Goal: Information Seeking & Learning: Learn about a topic

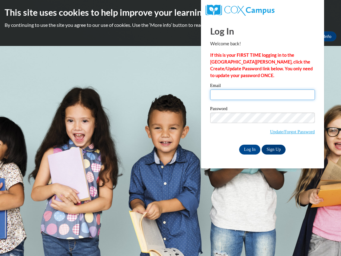
click at [244, 93] on input "Email" at bounding box center [262, 94] width 105 height 10
type input "chitwoodmckenzie@gmail.com"
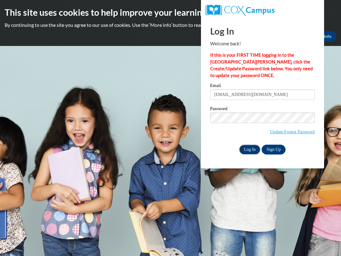
click at [249, 148] on input "Log In" at bounding box center [250, 149] width 22 height 10
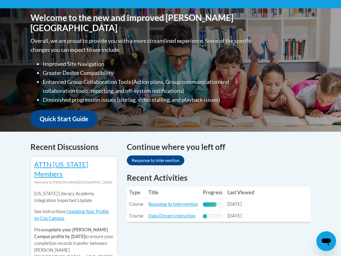
scroll to position [176, 0]
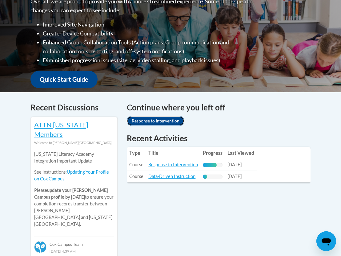
click at [155, 117] on link "Response to Intervention" at bounding box center [156, 121] width 58 height 10
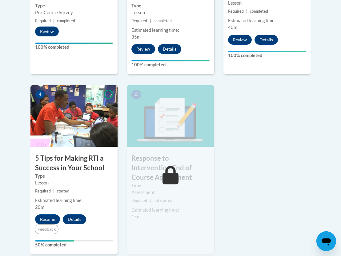
scroll to position [330, 0]
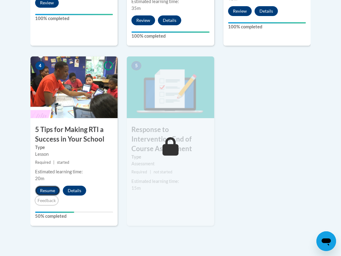
click at [53, 185] on button "Resume" at bounding box center [47, 190] width 25 height 10
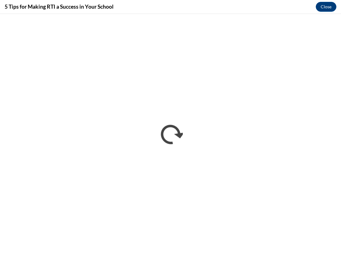
scroll to position [0, 0]
click at [327, 6] on button "Close" at bounding box center [326, 7] width 21 height 10
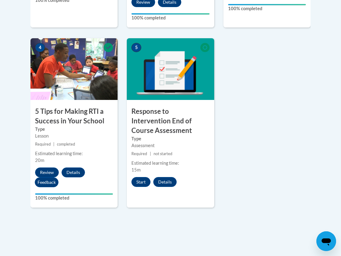
scroll to position [387, 0]
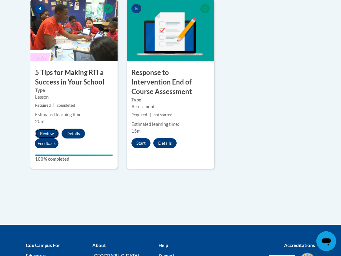
click at [51, 128] on button "Review" at bounding box center [47, 133] width 24 height 10
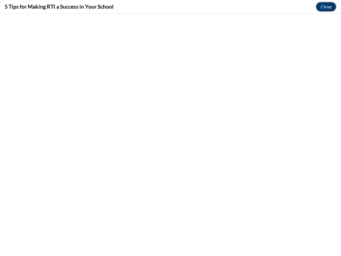
click at [329, 9] on button "Close" at bounding box center [326, 7] width 21 height 10
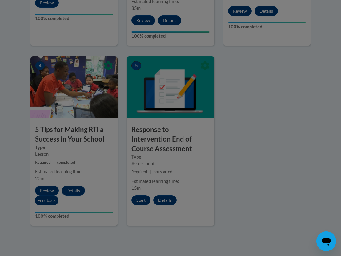
scroll to position [327, 0]
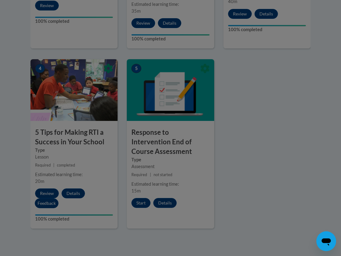
click at [197, 83] on div at bounding box center [170, 128] width 341 height 256
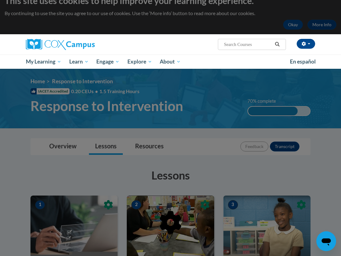
scroll to position [6, 0]
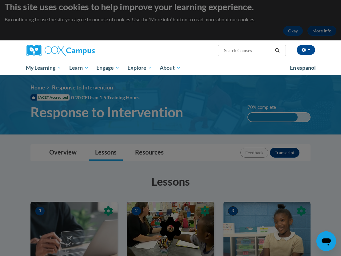
click at [92, 165] on div at bounding box center [170, 128] width 341 height 256
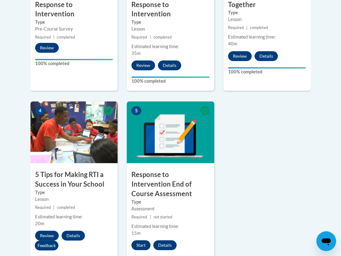
scroll to position [306, 0]
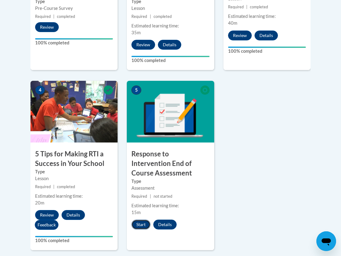
click at [138, 219] on button "Start" at bounding box center [141, 224] width 19 height 10
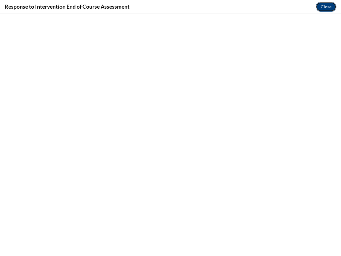
click at [322, 6] on button "Close" at bounding box center [326, 7] width 21 height 10
